Goal: Check status: Check status

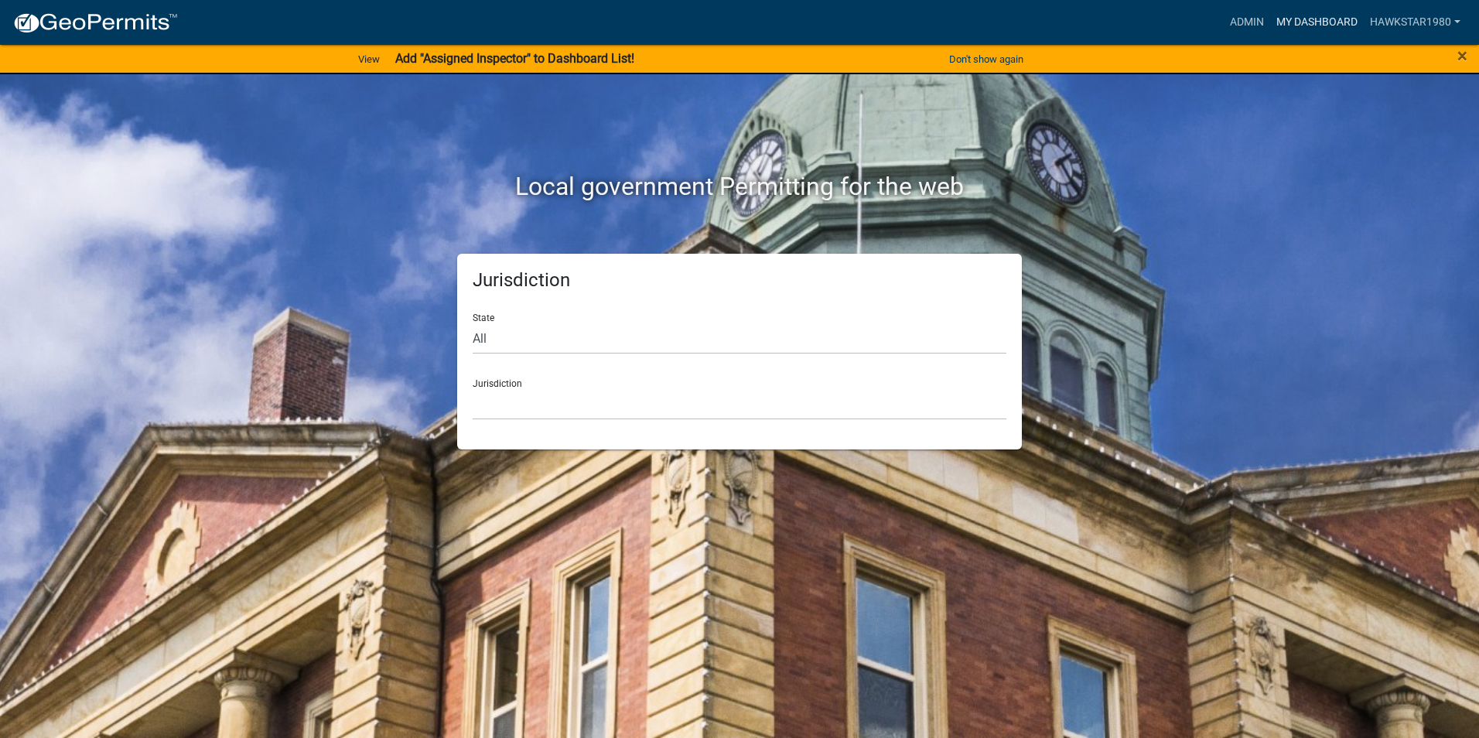
click at [1352, 19] on link "My Dashboard" at bounding box center [1317, 22] width 94 height 29
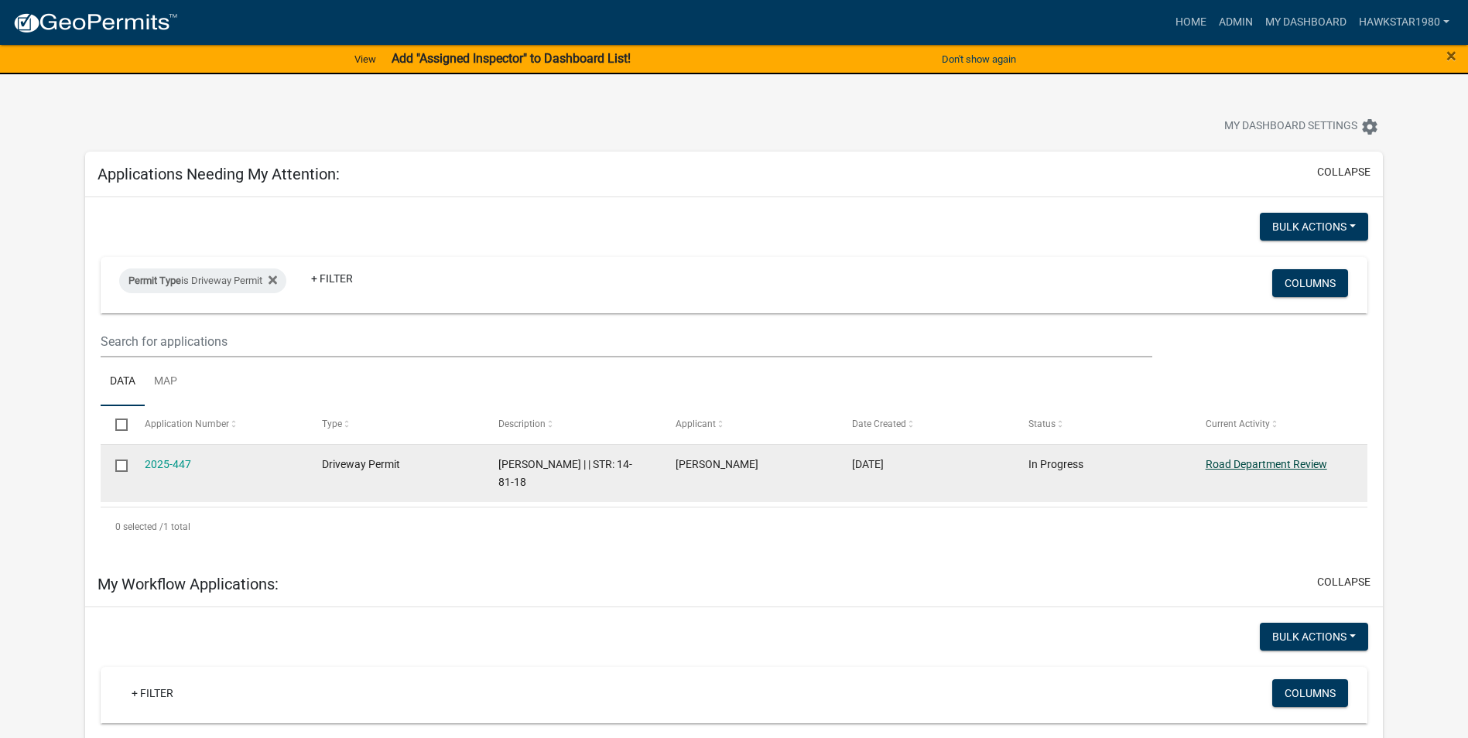
click at [1224, 460] on link "Road Department Review" at bounding box center [1265, 464] width 121 height 12
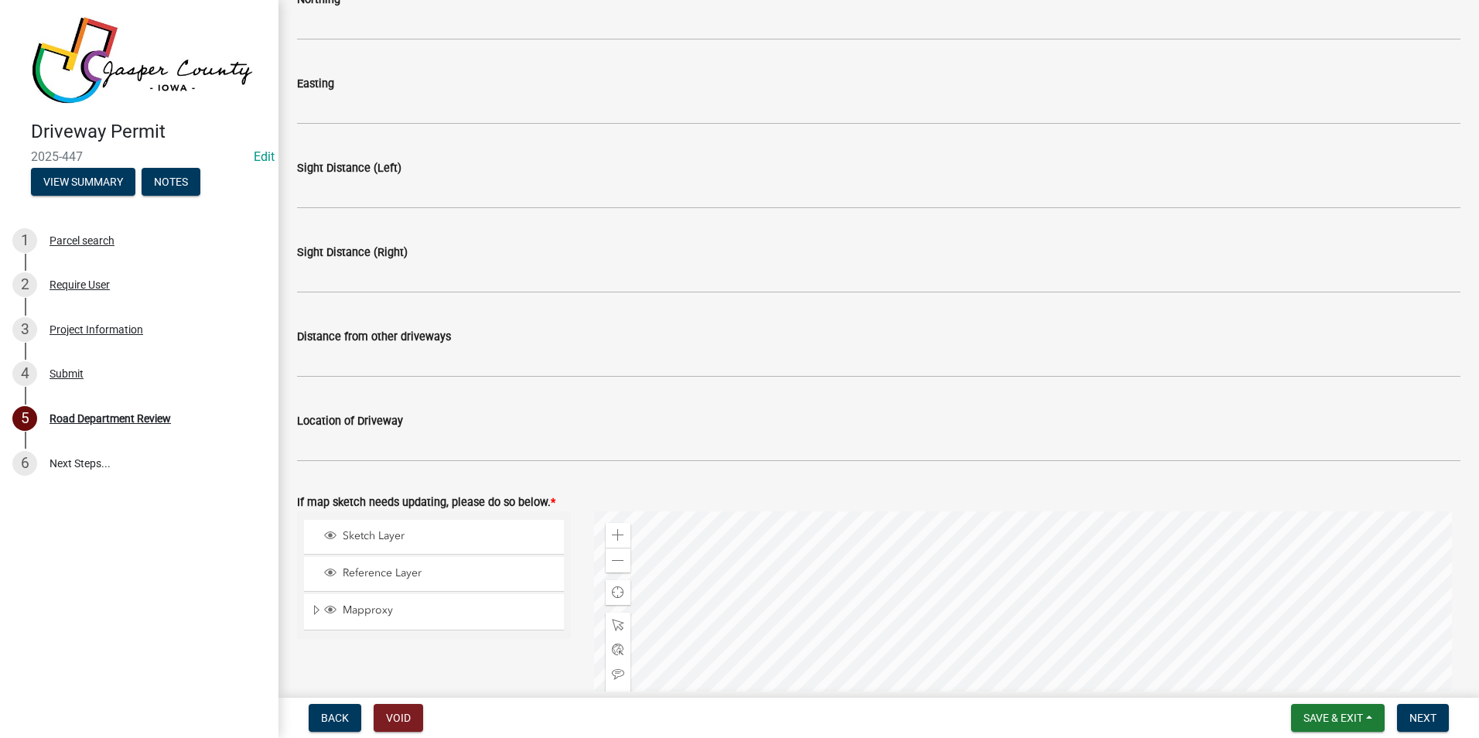
scroll to position [619, 0]
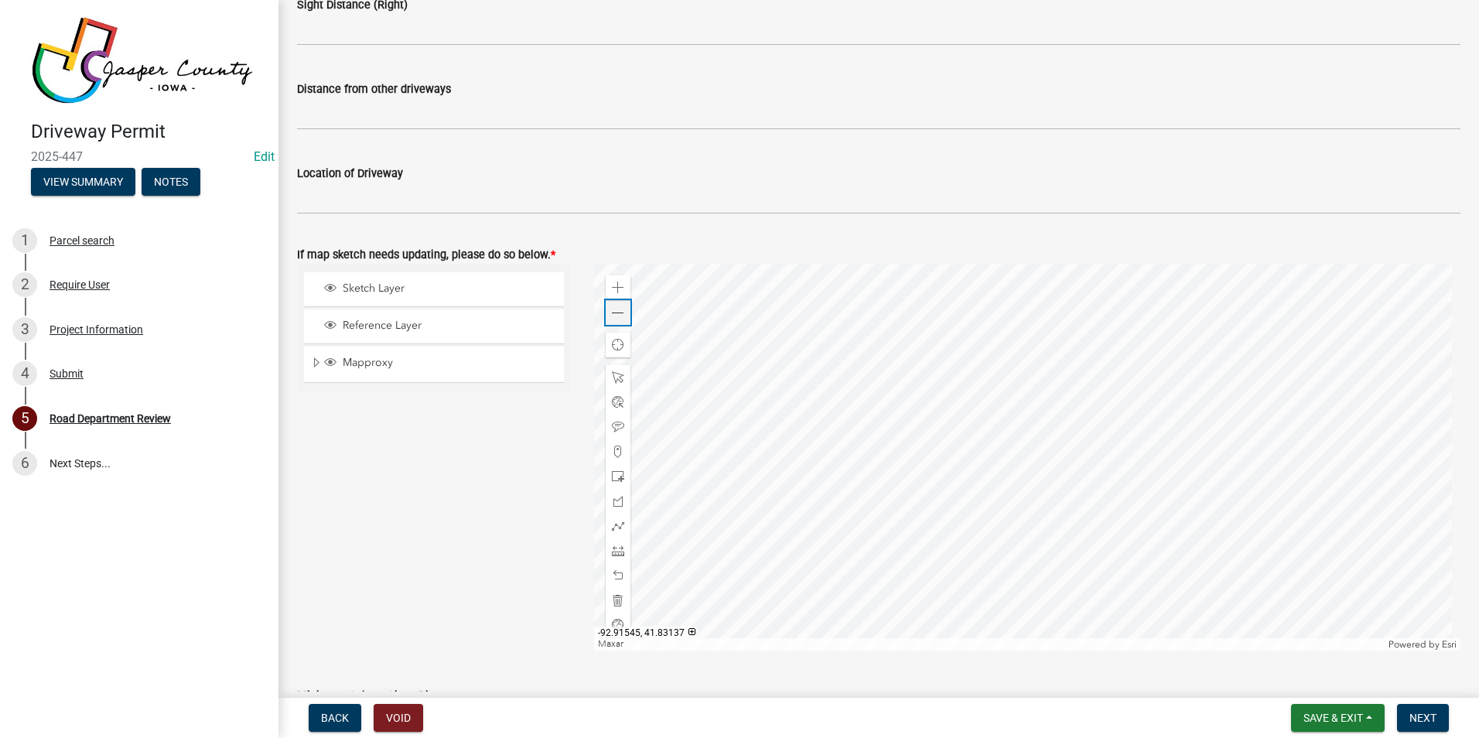
click at [620, 313] on span at bounding box center [618, 313] width 12 height 12
click at [974, 358] on div at bounding box center [1027, 457] width 867 height 387
click at [800, 533] on div at bounding box center [1027, 457] width 867 height 387
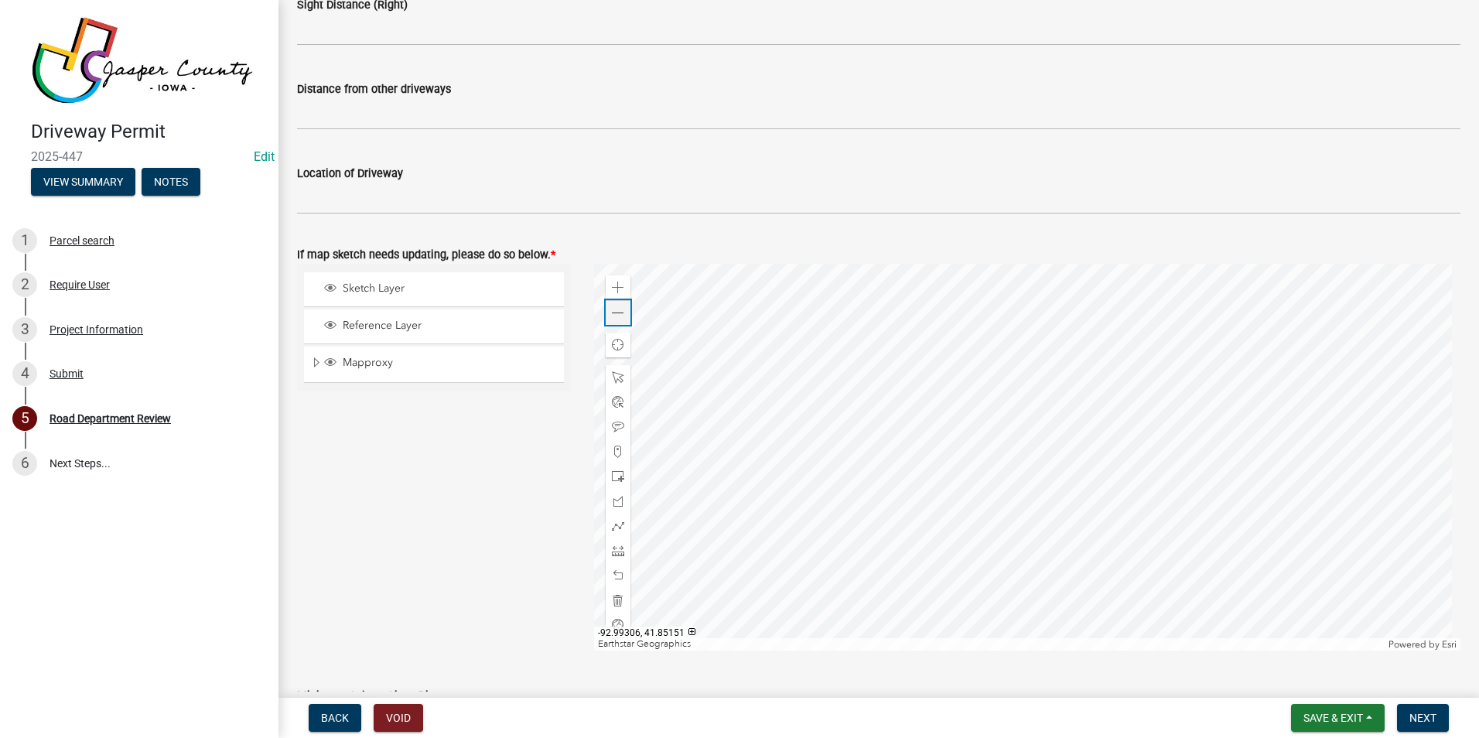
click at [623, 315] on div "Zoom out" at bounding box center [618, 312] width 25 height 25
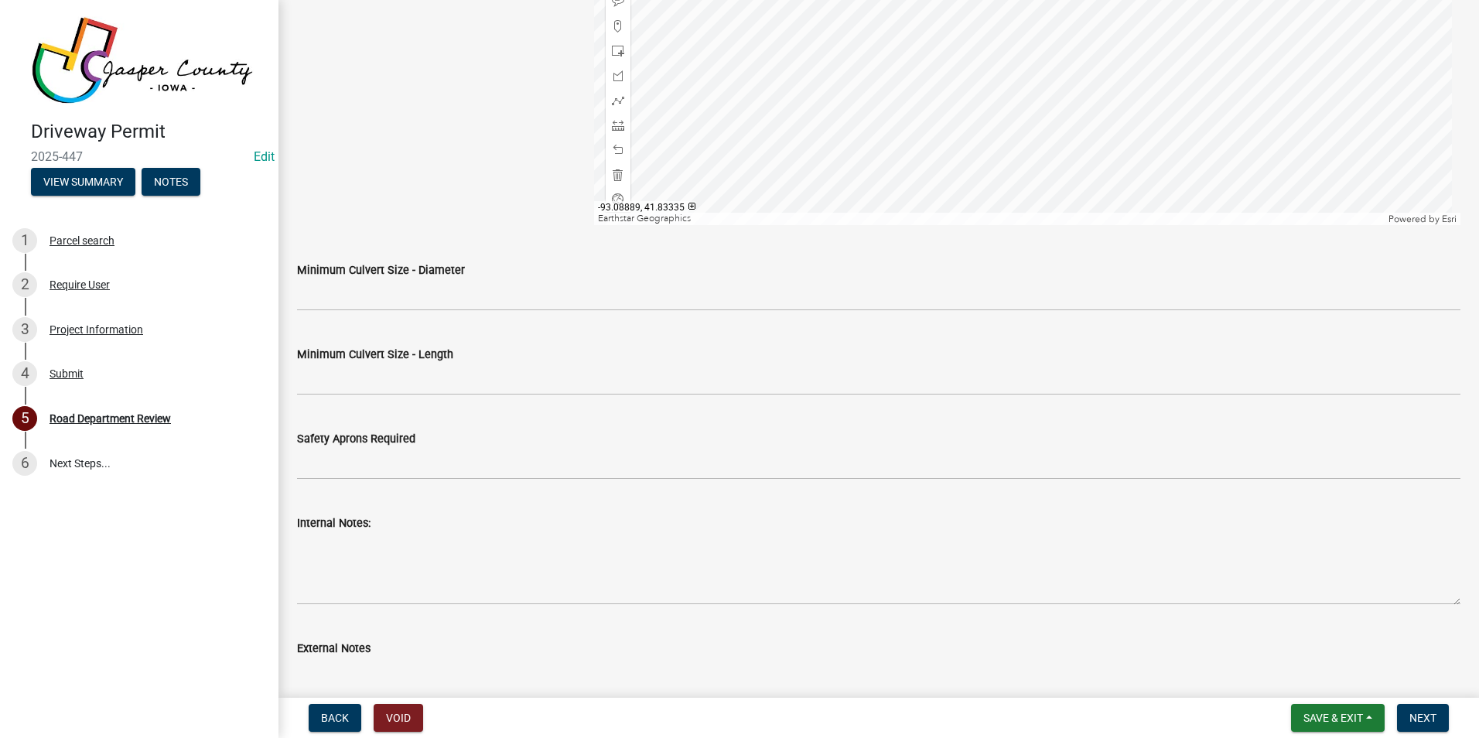
scroll to position [658, 0]
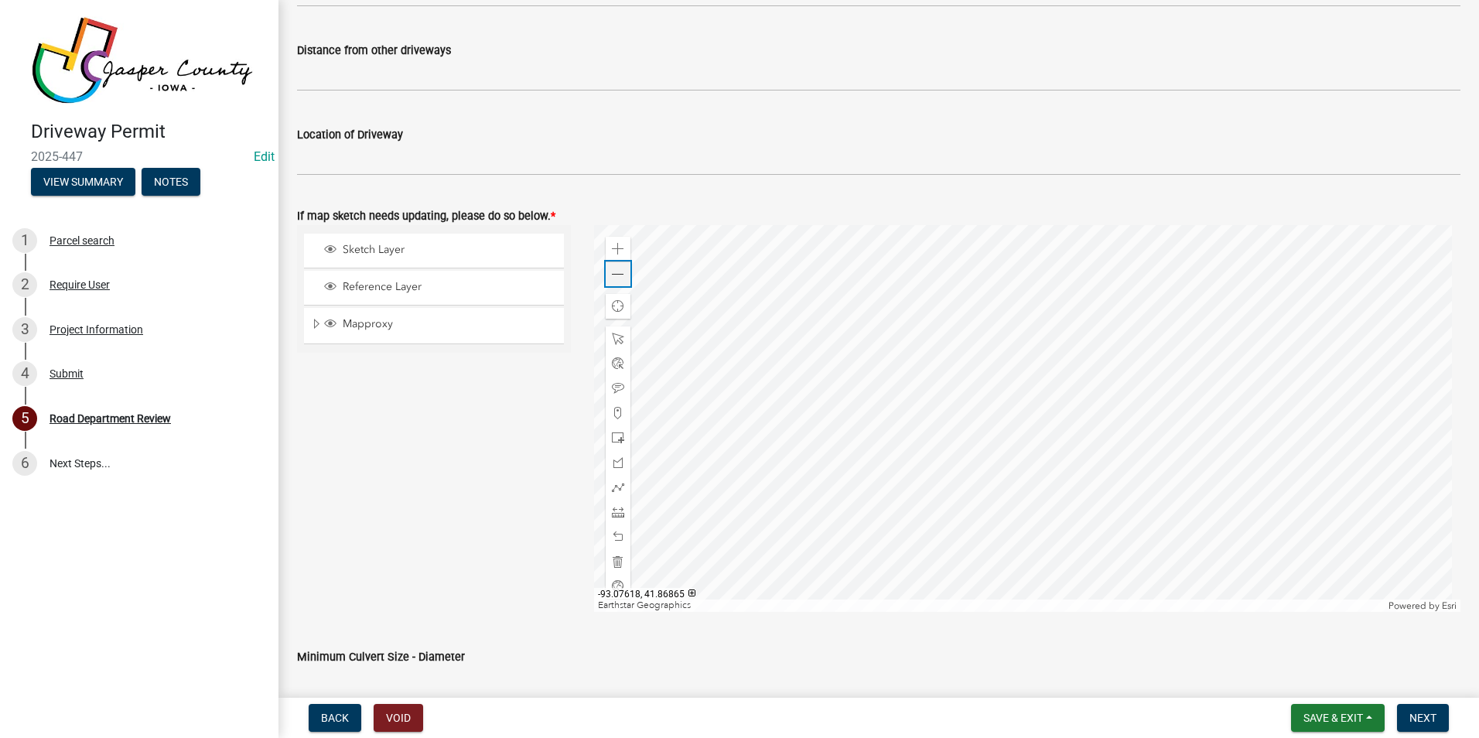
click at [613, 272] on span at bounding box center [618, 274] width 12 height 12
click at [613, 249] on span at bounding box center [618, 249] width 12 height 12
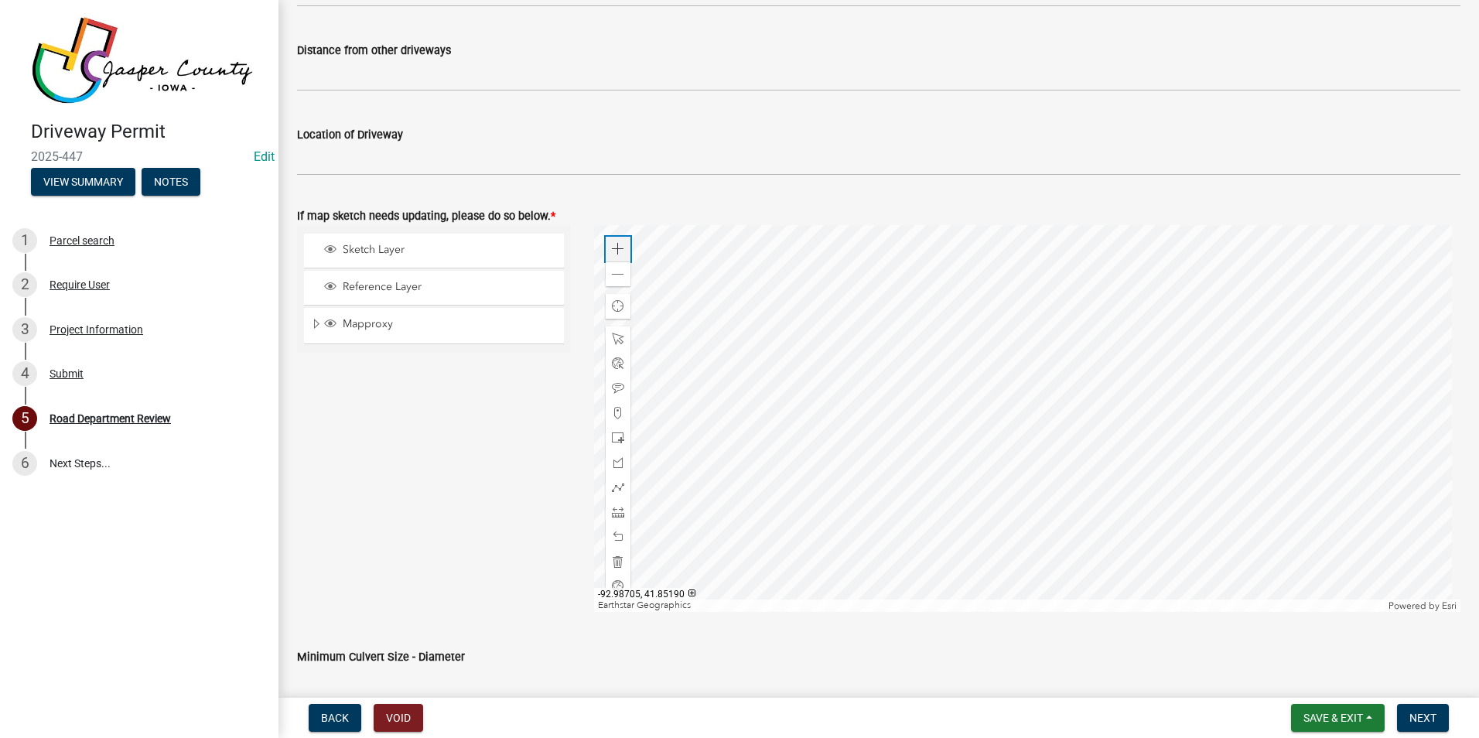
click at [619, 249] on span at bounding box center [618, 249] width 12 height 12
click at [103, 186] on button "View Summary" at bounding box center [83, 182] width 104 height 28
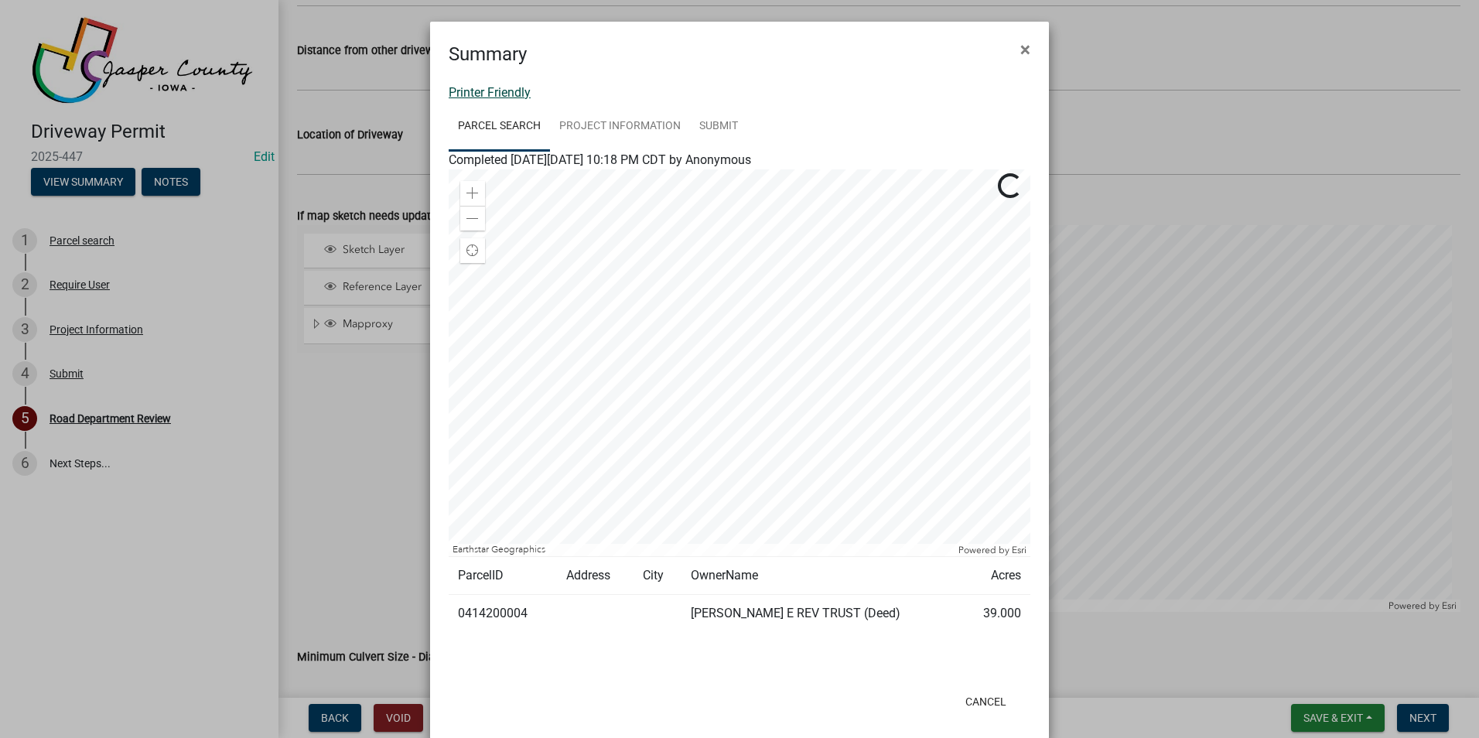
click at [505, 89] on link "Printer Friendly" at bounding box center [490, 92] width 82 height 15
click at [1020, 52] on span "×" at bounding box center [1025, 50] width 10 height 22
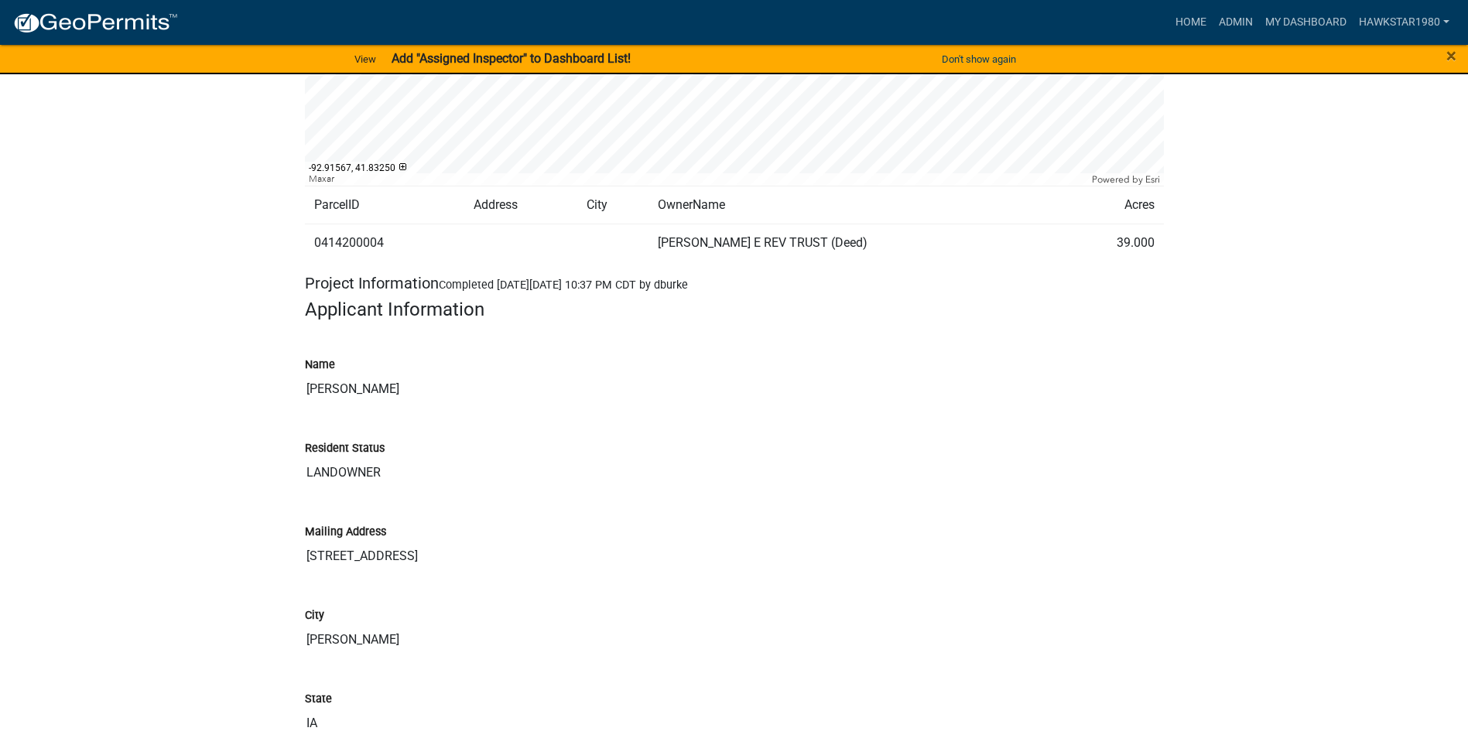
scroll to position [619, 0]
